Goal: Find specific page/section: Find specific page/section

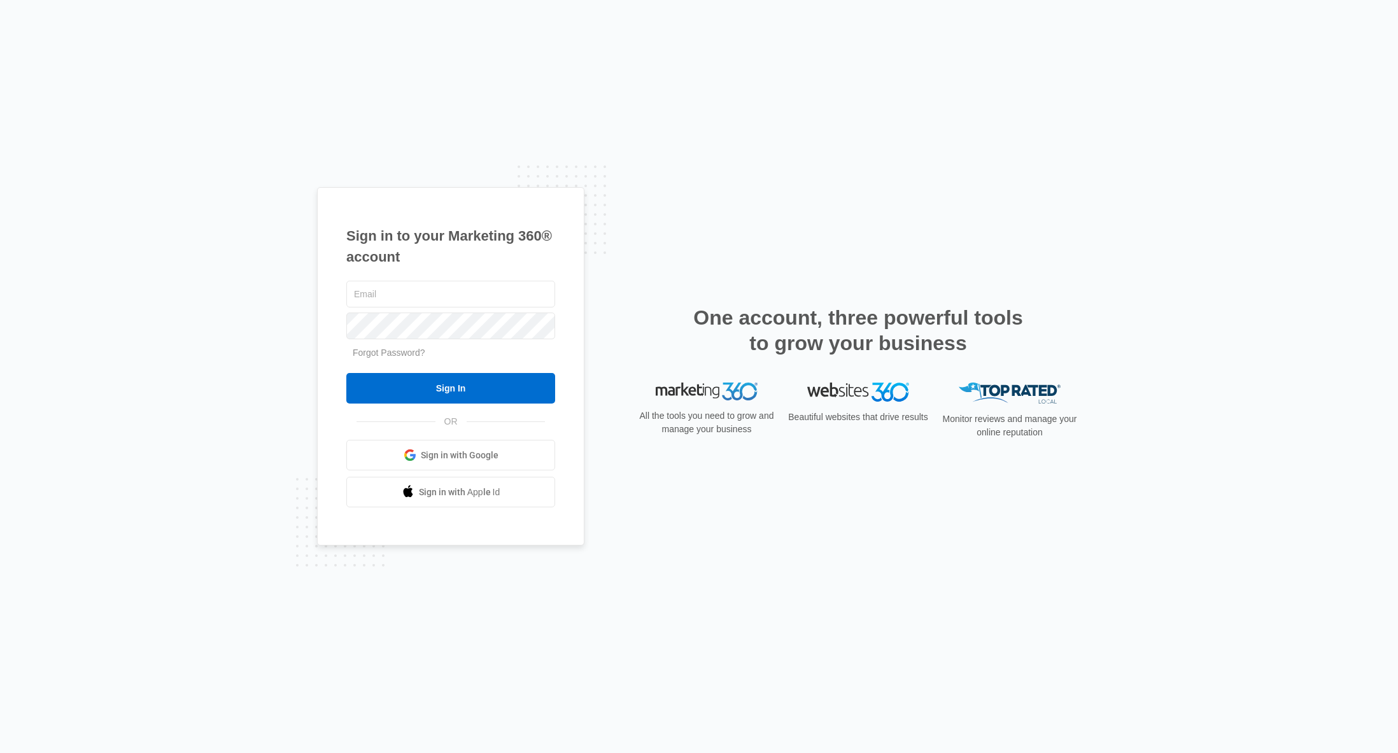
type input "ryan.grokulsky@madwire.com"
click at [625, 331] on div "Sign in to your Marketing 360® account ryan.grokulsky@madwire.com Forgot Passwo…" at bounding box center [699, 376] width 764 height 379
click at [526, 381] on input "Sign In" at bounding box center [450, 388] width 209 height 31
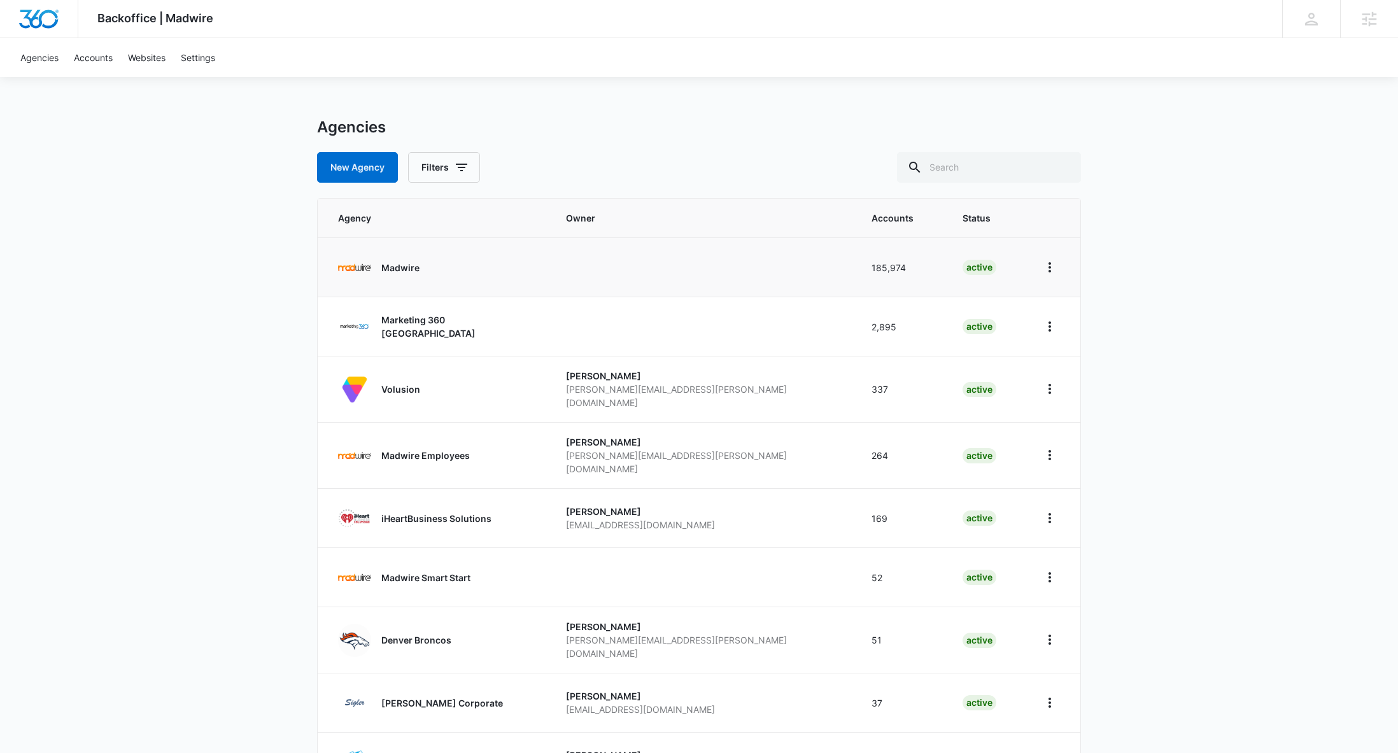
click at [406, 257] on div "Madwire" at bounding box center [400, 267] width 38 height 33
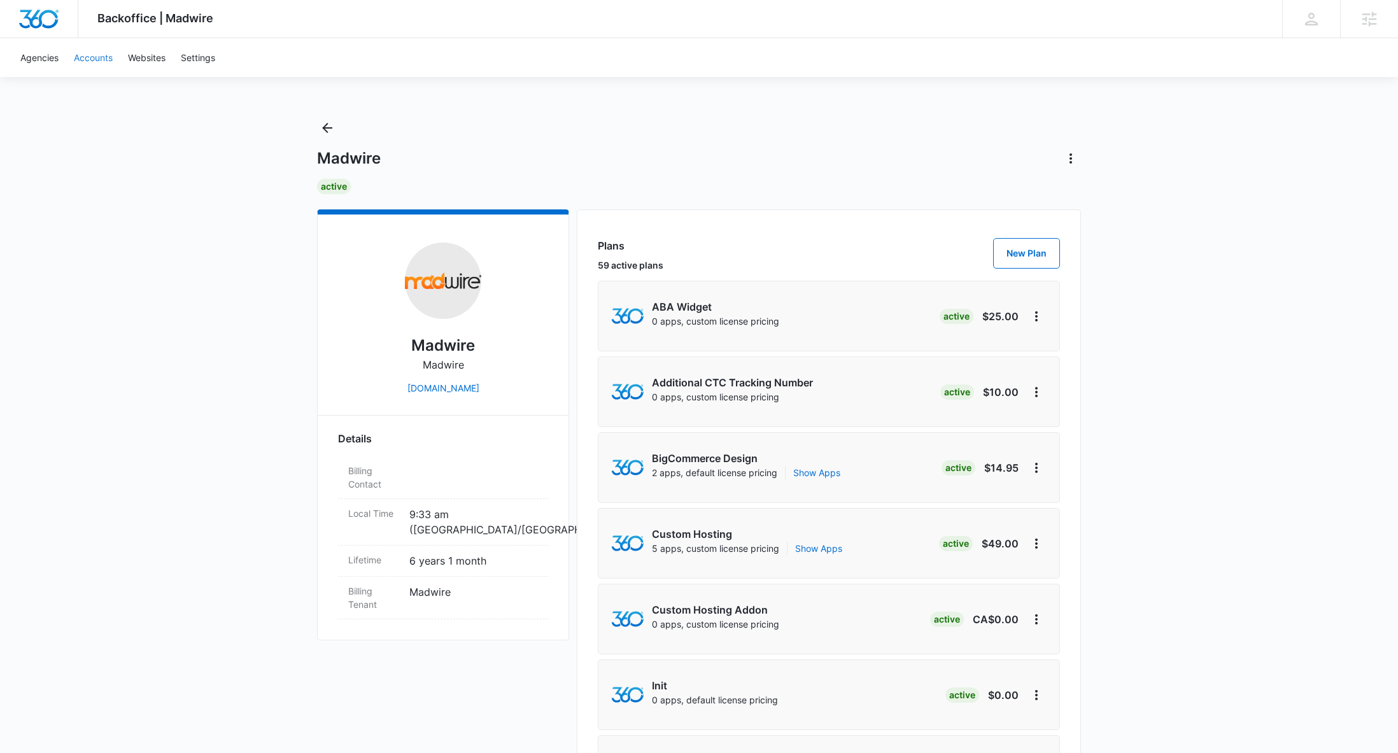
click at [92, 64] on link "Accounts" at bounding box center [93, 57] width 54 height 39
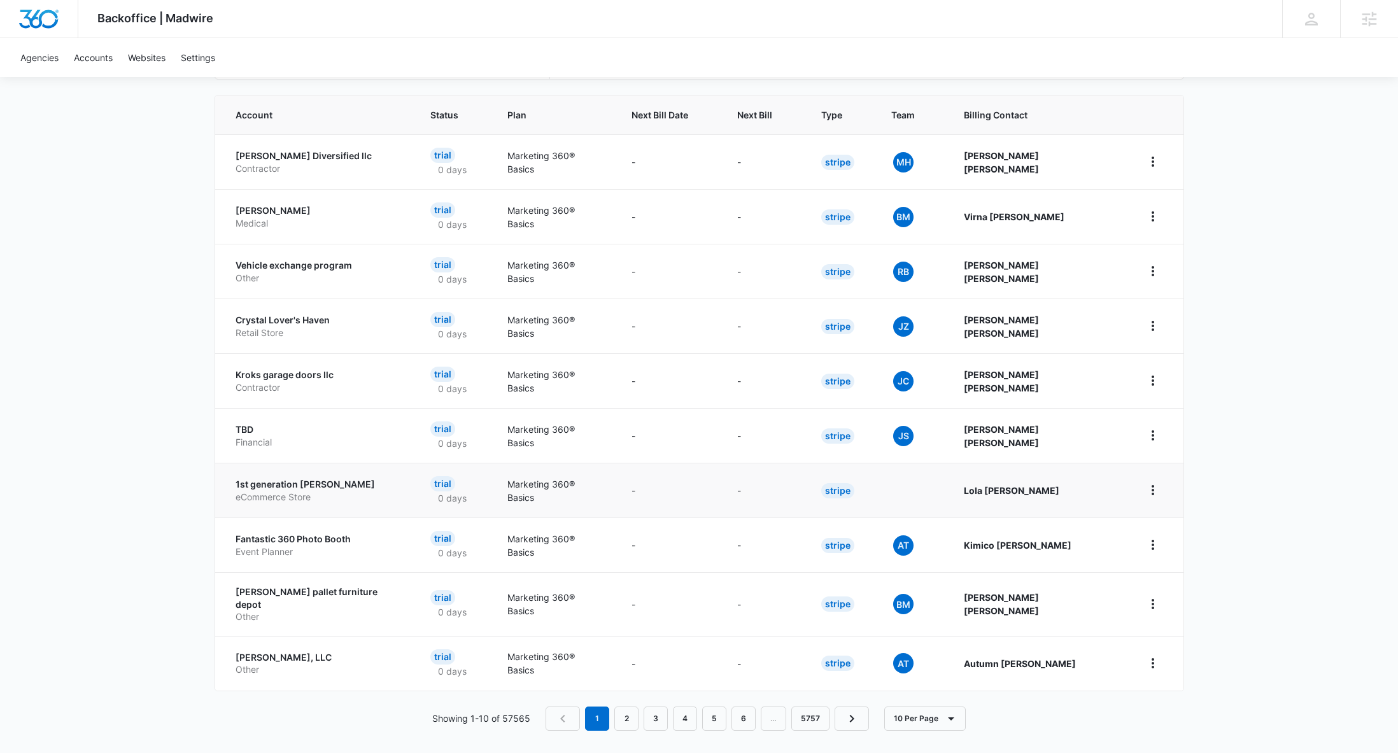
scroll to position [250, 0]
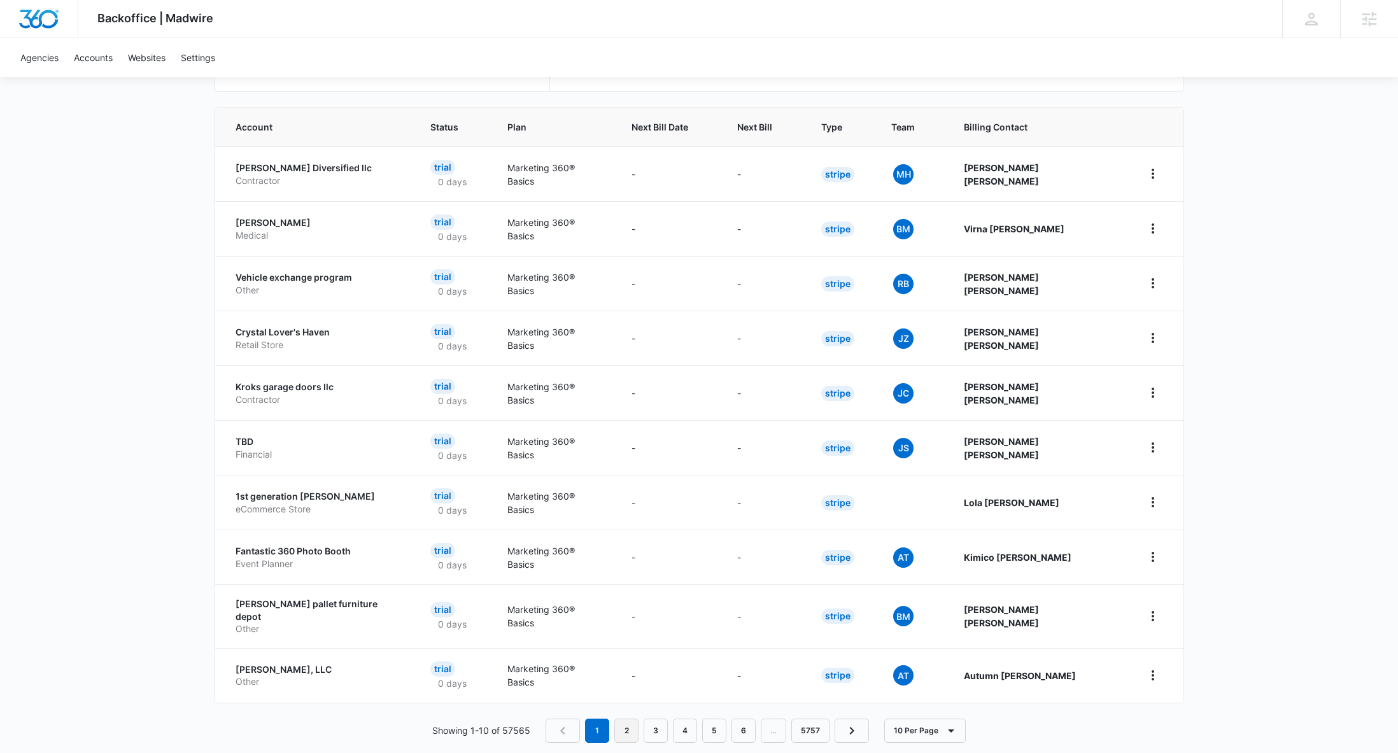
click at [632, 721] on link "2" at bounding box center [626, 731] width 24 height 24
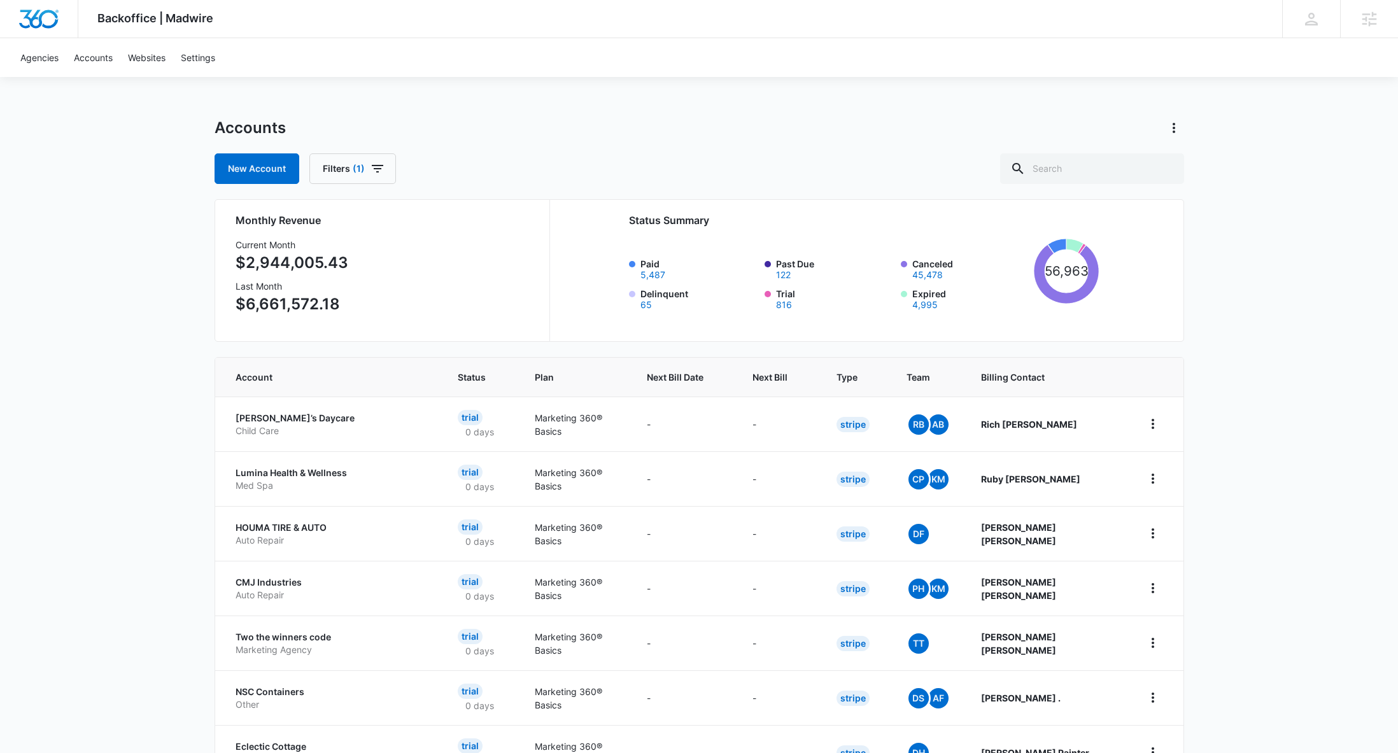
click at [647, 260] on label "Paid 5,487" at bounding box center [698, 268] width 117 height 22
click at [647, 271] on button "5,487" at bounding box center [652, 275] width 25 height 9
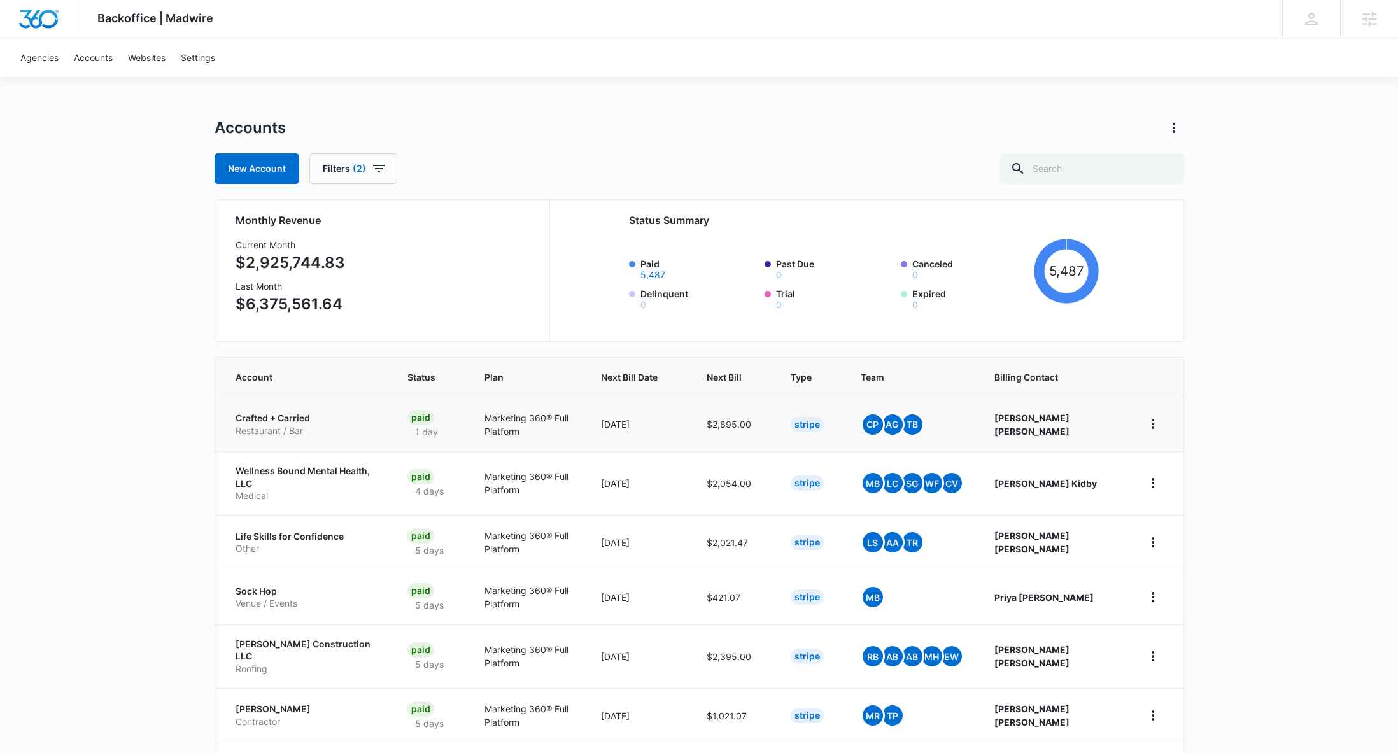
click at [298, 414] on p "Crafted + Carried" at bounding box center [306, 418] width 141 height 13
